Goal: Find specific page/section: Find specific page/section

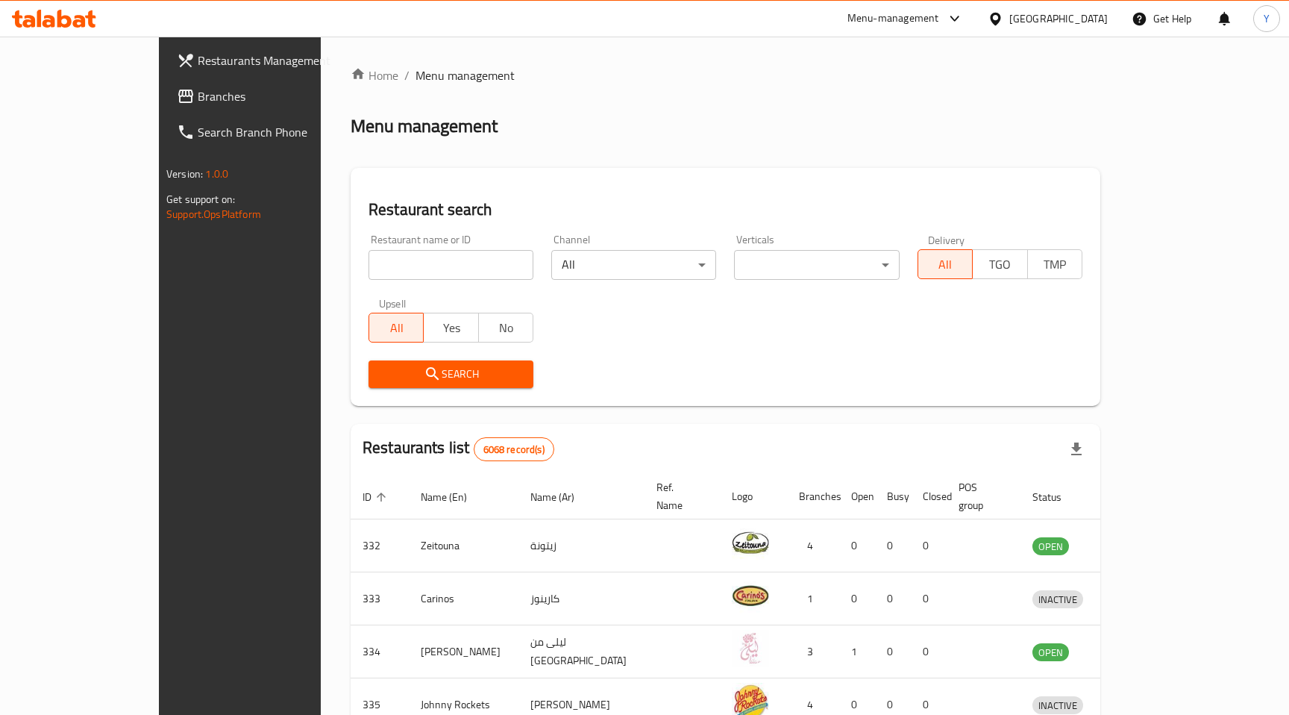
click at [1077, 15] on div "[GEOGRAPHIC_DATA]" at bounding box center [1059, 18] width 98 height 16
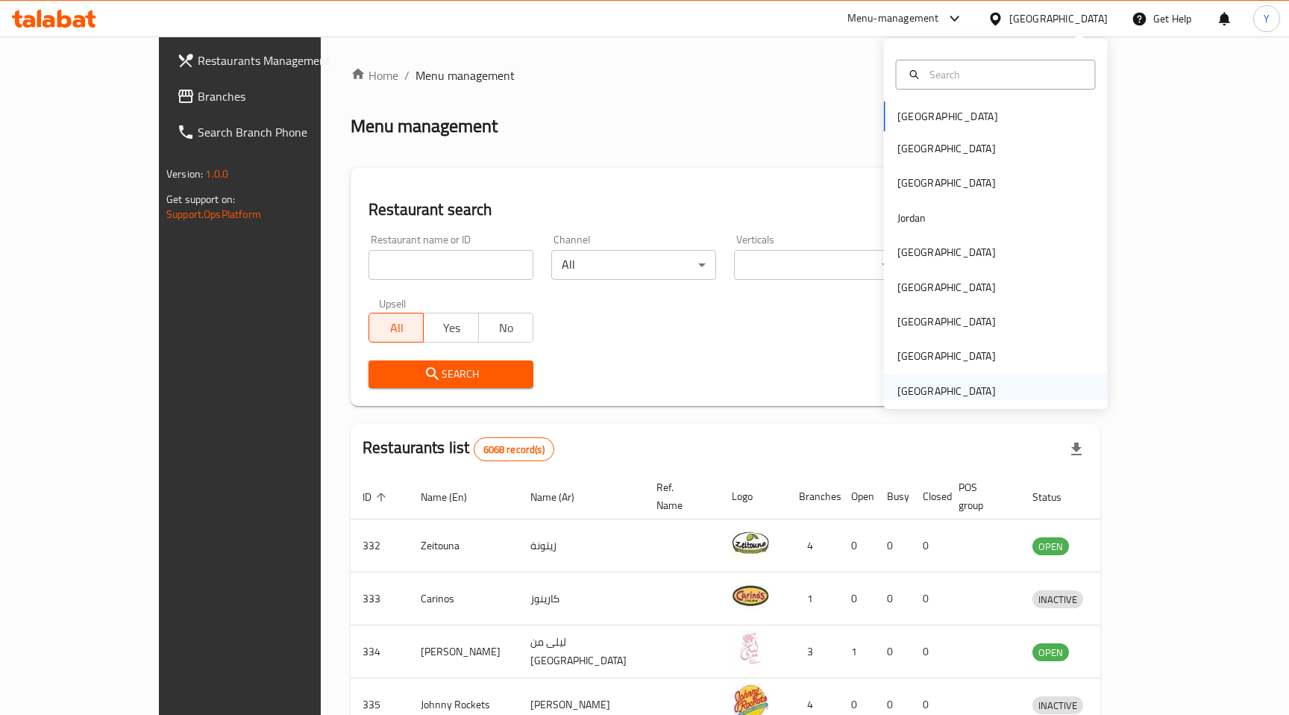
click at [956, 392] on div "[GEOGRAPHIC_DATA]" at bounding box center [947, 391] width 98 height 16
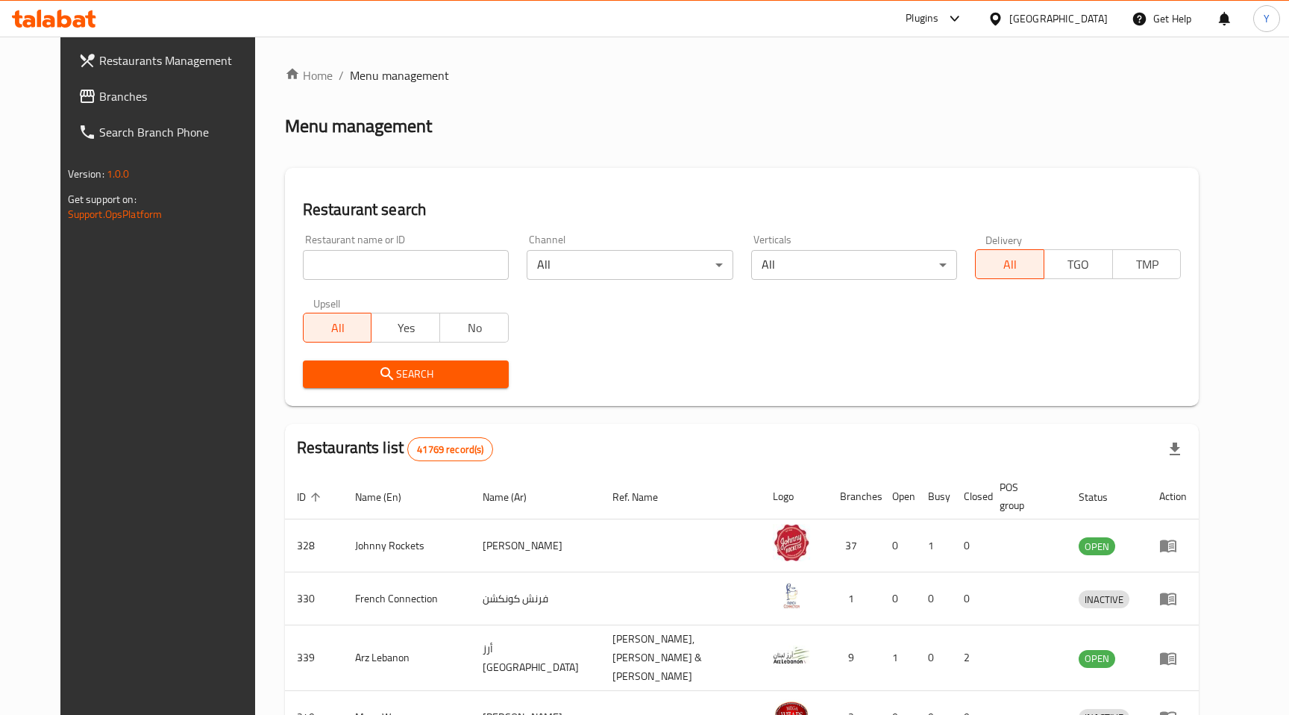
click at [415, 257] on input "search" at bounding box center [406, 265] width 206 height 30
paste input "2295373441"
click button "Search" at bounding box center [406, 374] width 206 height 28
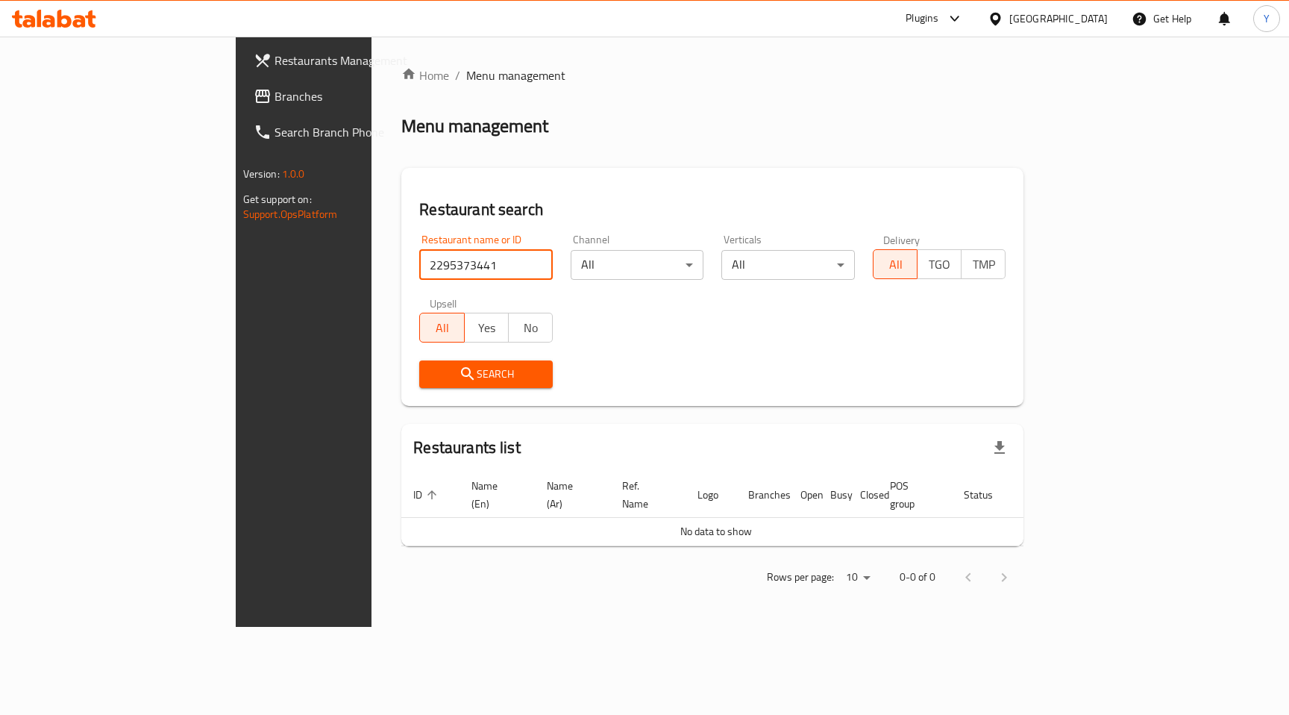
click at [419, 265] on input "2295373441" at bounding box center [486, 265] width 134 height 30
paste input "63798"
type input "637981"
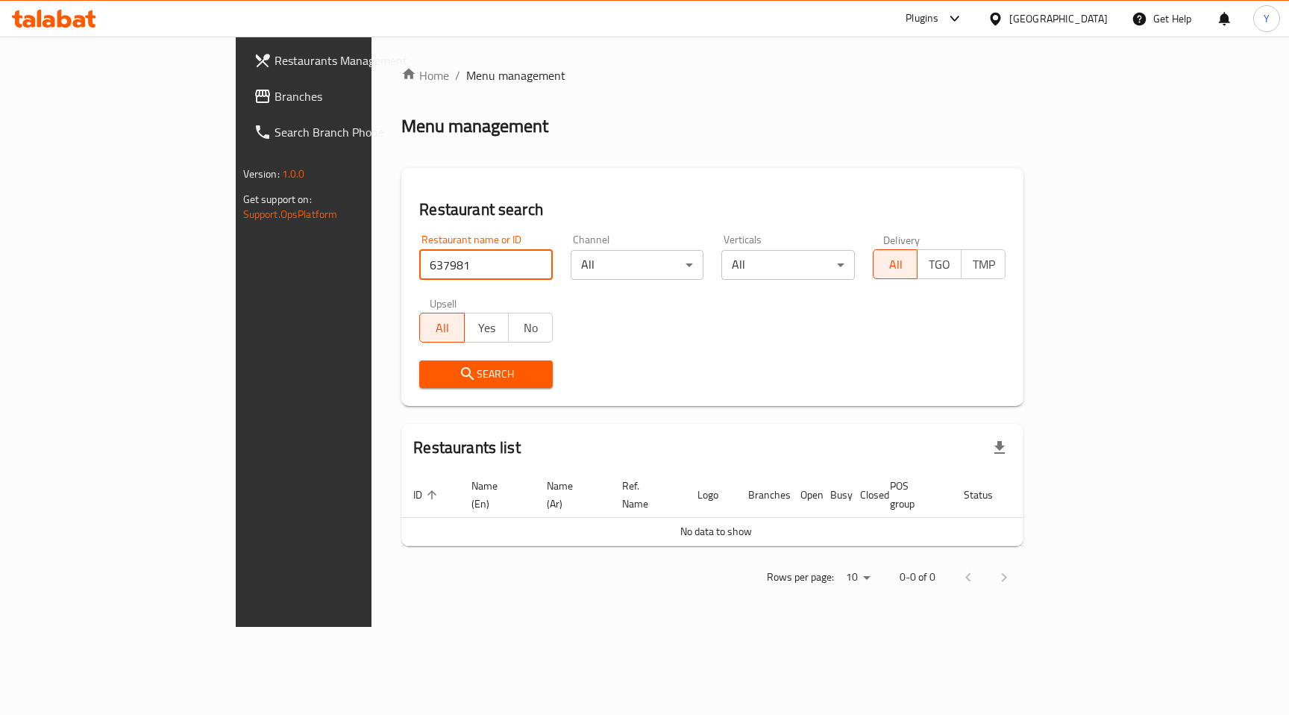
click button "Search" at bounding box center [486, 374] width 134 height 28
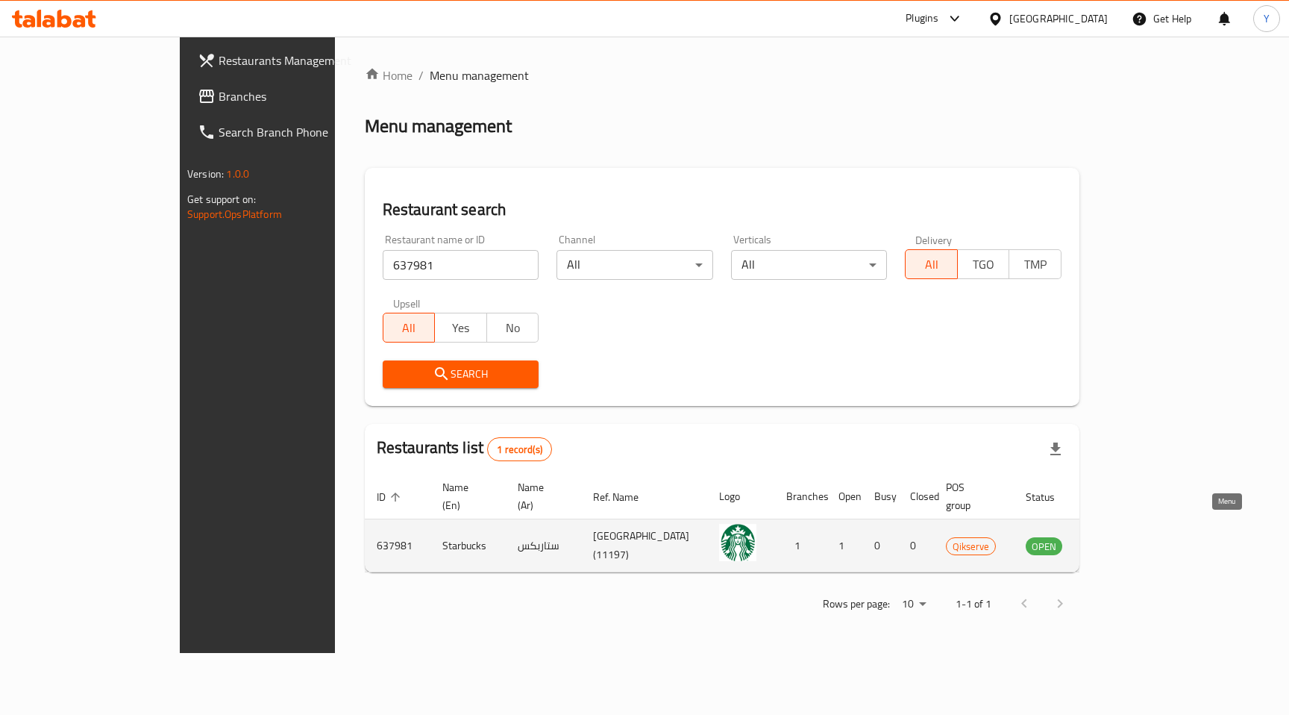
click at [1121, 540] on icon "enhanced table" at bounding box center [1113, 546] width 16 height 13
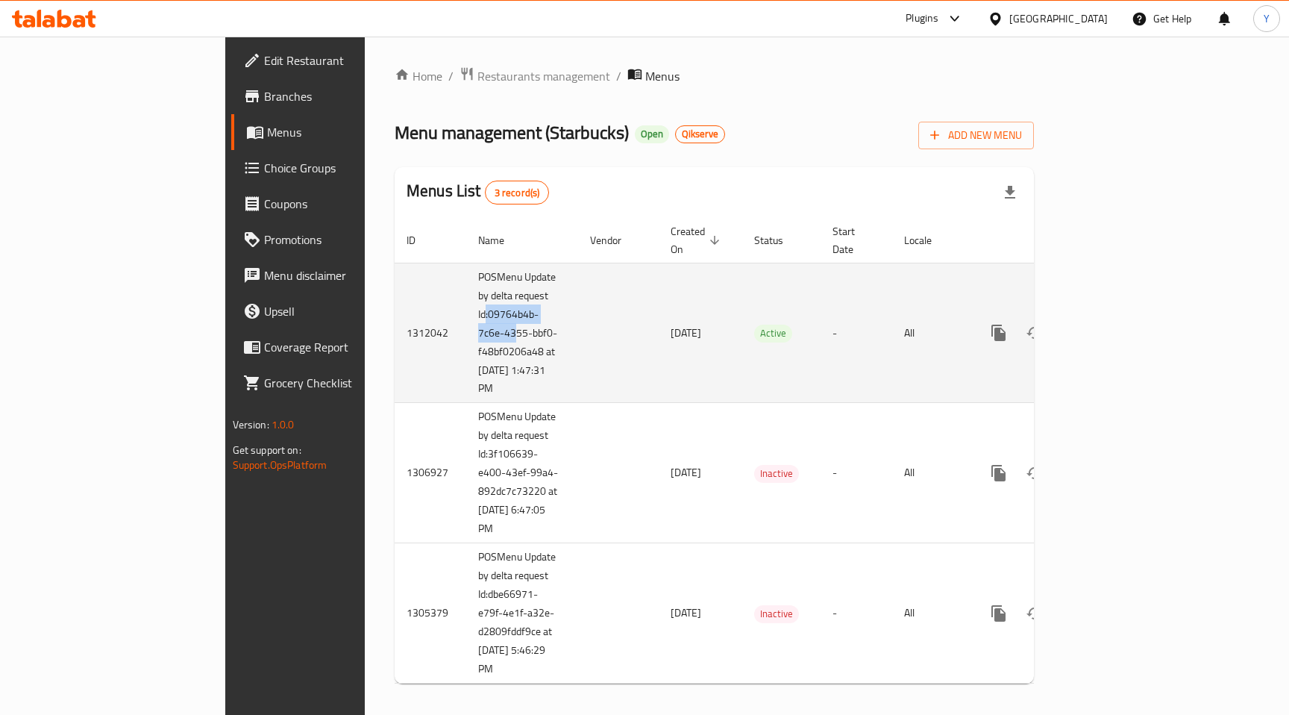
drag, startPoint x: 336, startPoint y: 295, endPoint x: 362, endPoint y: 319, distance: 35.4
click at [466, 319] on td "POSMenu Update by delta request Id:09764b4b-7c6e-4355-bbf0-f48bf0206a48 at [DAT…" at bounding box center [522, 333] width 112 height 140
drag, startPoint x: 390, startPoint y: 337, endPoint x: 338, endPoint y: 298, distance: 64.6
click at [466, 298] on td "POSMenu Update by delta request Id:09764b4b-7c6e-4355-bbf0-f48bf0206a48 at [DAT…" at bounding box center [522, 333] width 112 height 140
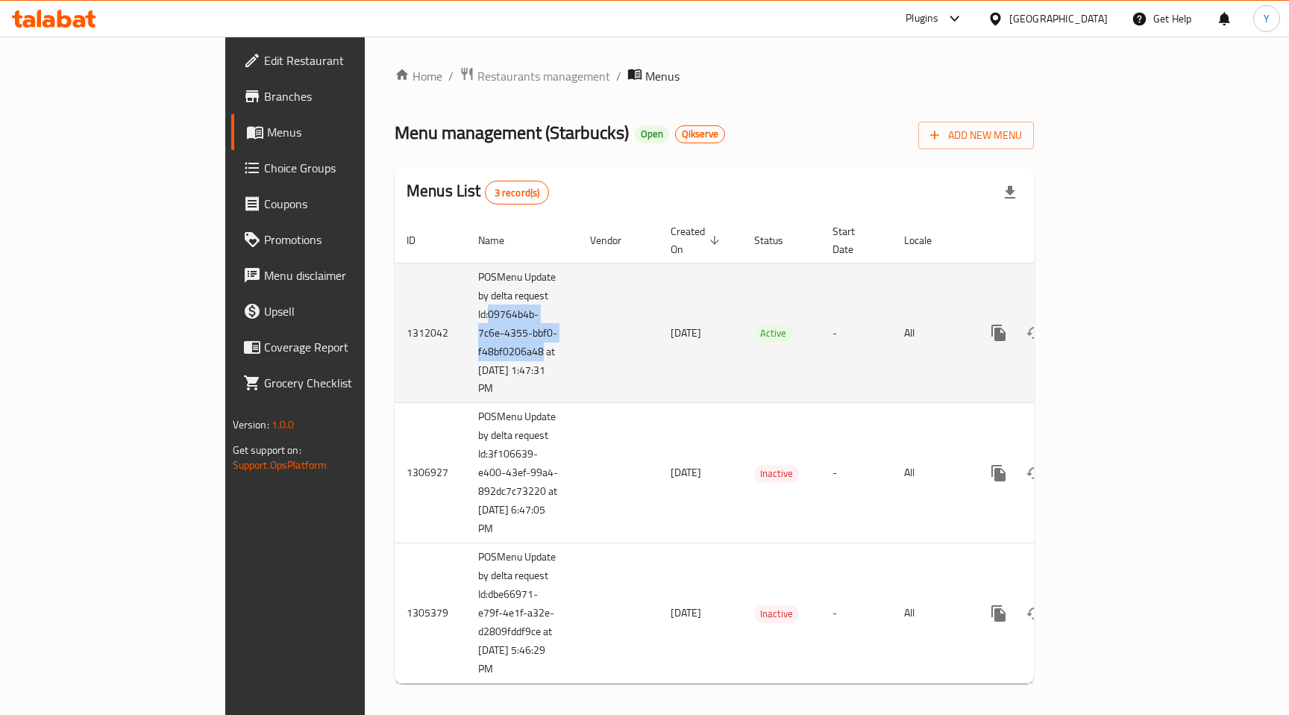
copy td "09764b4b-7c6e-4355-bbf0-f48bf0206a48"
click at [395, 312] on td "1312042" at bounding box center [431, 333] width 72 height 140
copy td "1312042"
